Goal: Check status: Check status

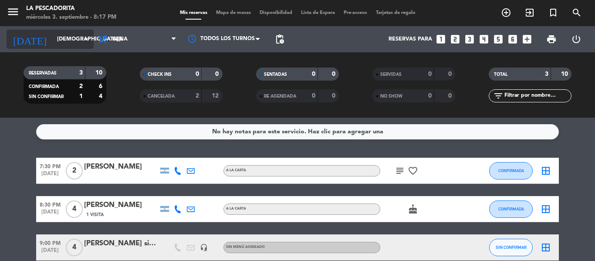
click at [68, 40] on input "[DEMOGRAPHIC_DATA][DATE]" at bounding box center [90, 39] width 74 height 15
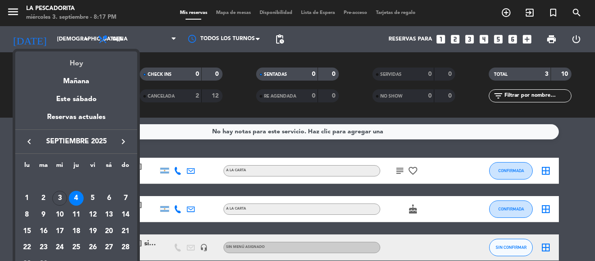
click at [77, 63] on div "Hoy" at bounding box center [76, 60] width 122 height 18
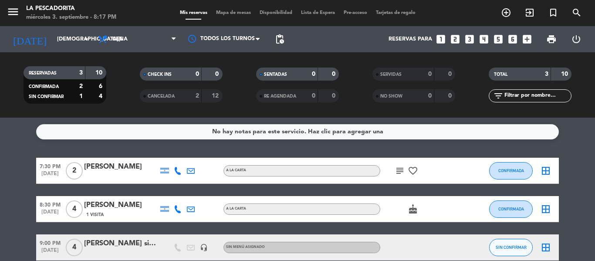
type input "[DATE]"
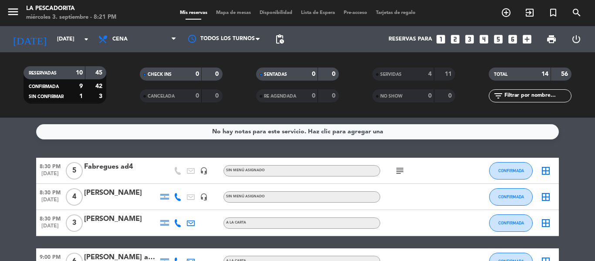
click at [402, 165] on div "subject" at bounding box center [419, 171] width 78 height 26
click at [401, 168] on icon "subject" at bounding box center [399, 170] width 10 height 10
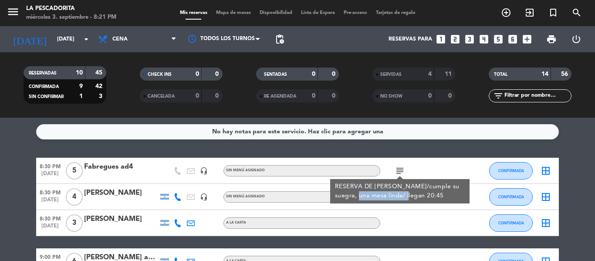
drag, startPoint x: 351, startPoint y: 196, endPoint x: 400, endPoint y: 199, distance: 49.3
click at [400, 199] on div "RESERVA DE [PERSON_NAME]/cumple su suegra, una mesa linda/ llegan 20:45" at bounding box center [400, 191] width 130 height 18
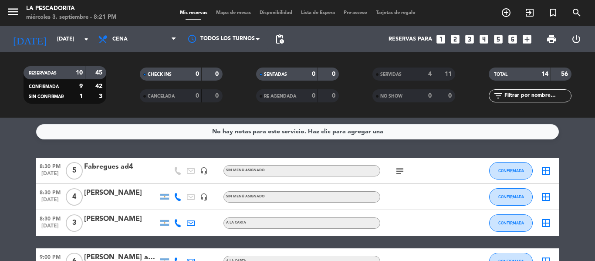
click at [401, 167] on icon "subject" at bounding box center [399, 170] width 10 height 10
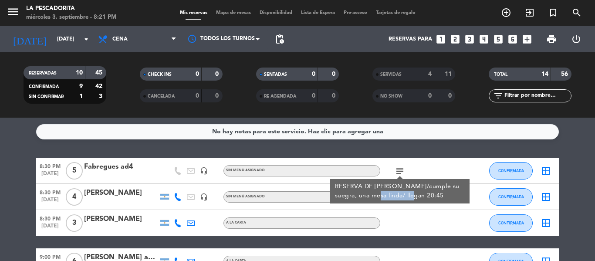
drag, startPoint x: 372, startPoint y: 199, endPoint x: 410, endPoint y: 199, distance: 37.9
click at [409, 199] on div "RESERVA DE [PERSON_NAME]/cumple su suegra, una mesa linda/ llegan 20:45" at bounding box center [400, 191] width 130 height 18
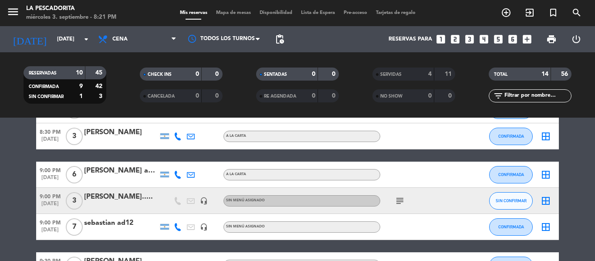
scroll to position [87, 0]
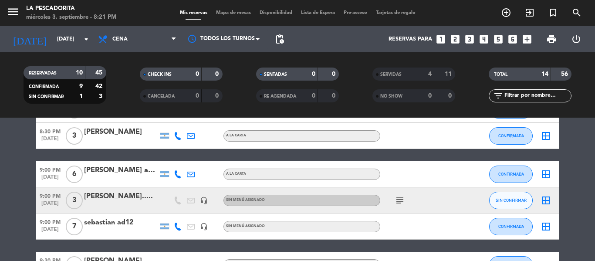
click at [400, 203] on icon "subject" at bounding box center [399, 200] width 10 height 10
click at [400, 204] on icon "subject" at bounding box center [399, 200] width 10 height 10
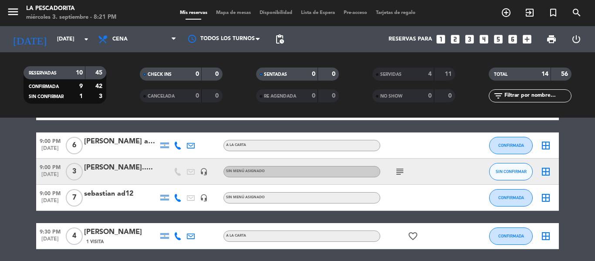
scroll to position [131, 0]
